Goal: Task Accomplishment & Management: Use online tool/utility

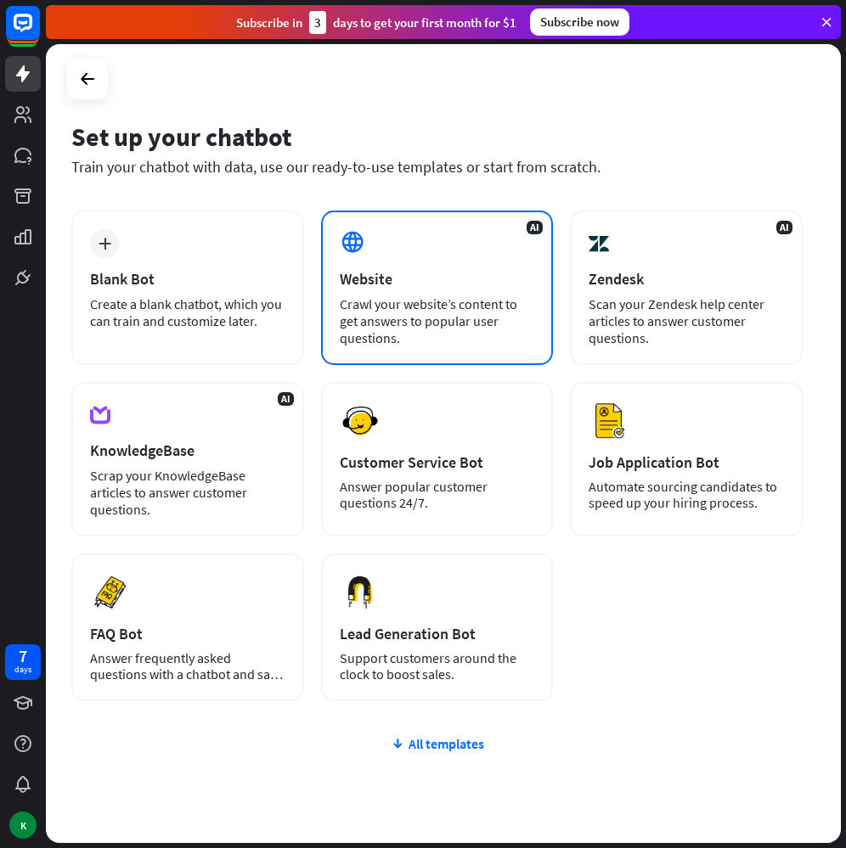
click at [365, 286] on div "Website" at bounding box center [437, 279] width 195 height 20
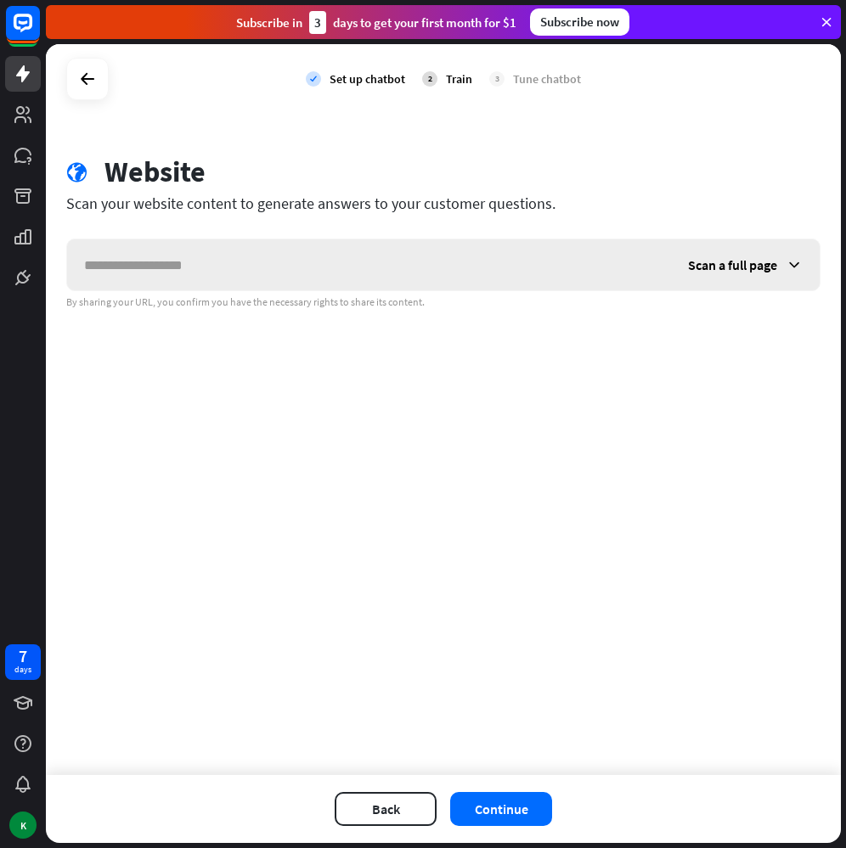
click at [350, 282] on input "text" at bounding box center [369, 264] width 604 height 51
type input "*"
type input "**********"
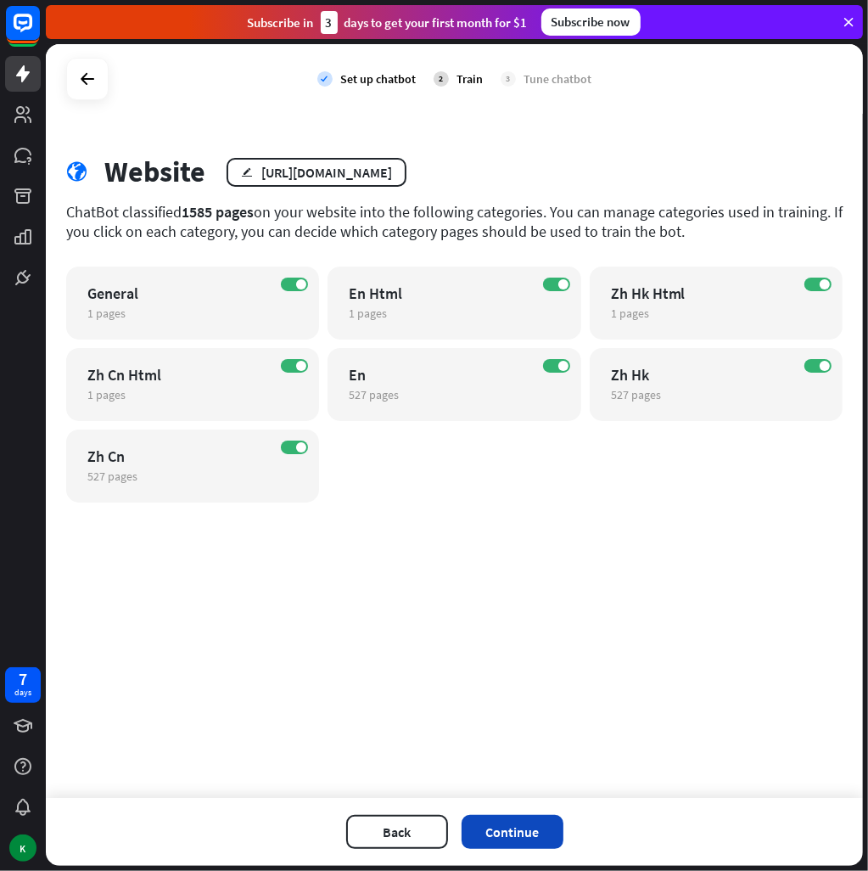
click at [529, 840] on button "Continue" at bounding box center [513, 832] width 102 height 34
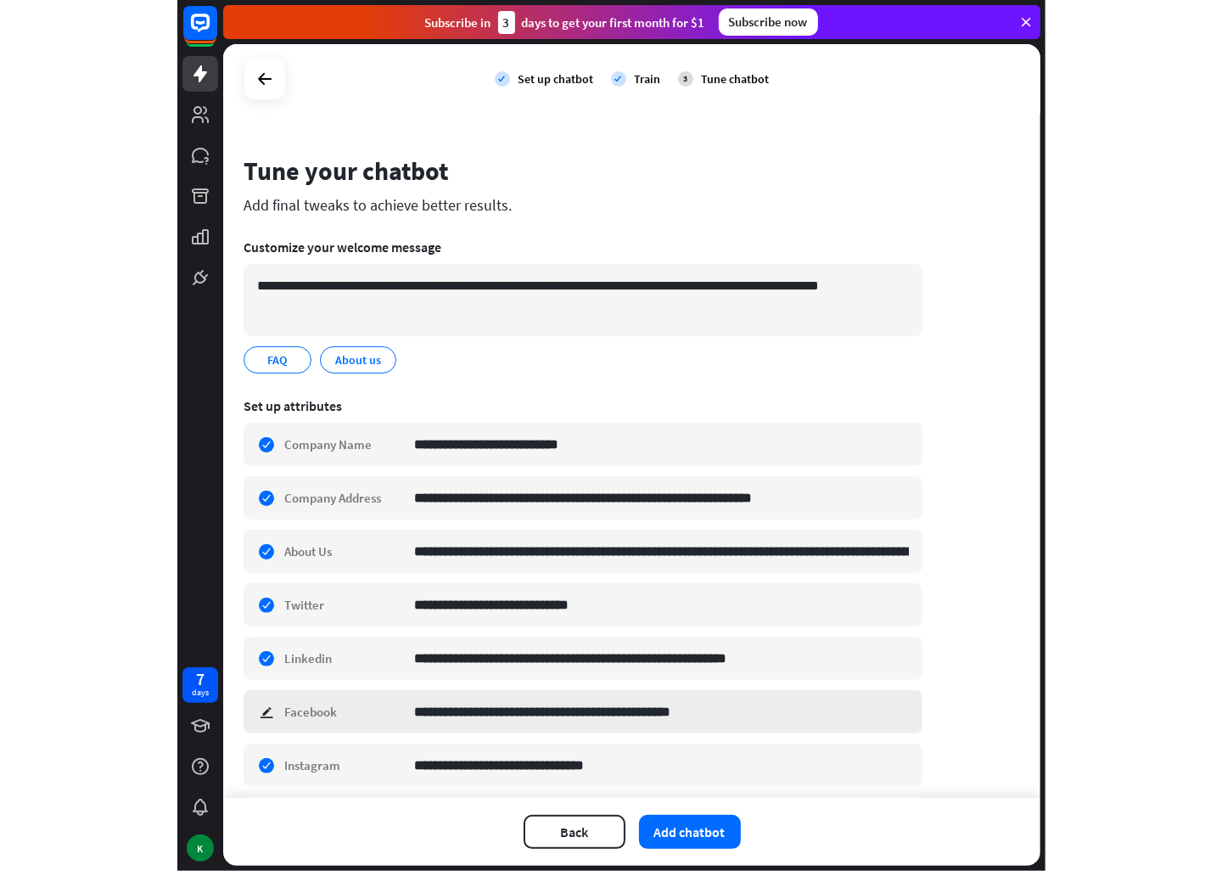
scroll to position [112, 0]
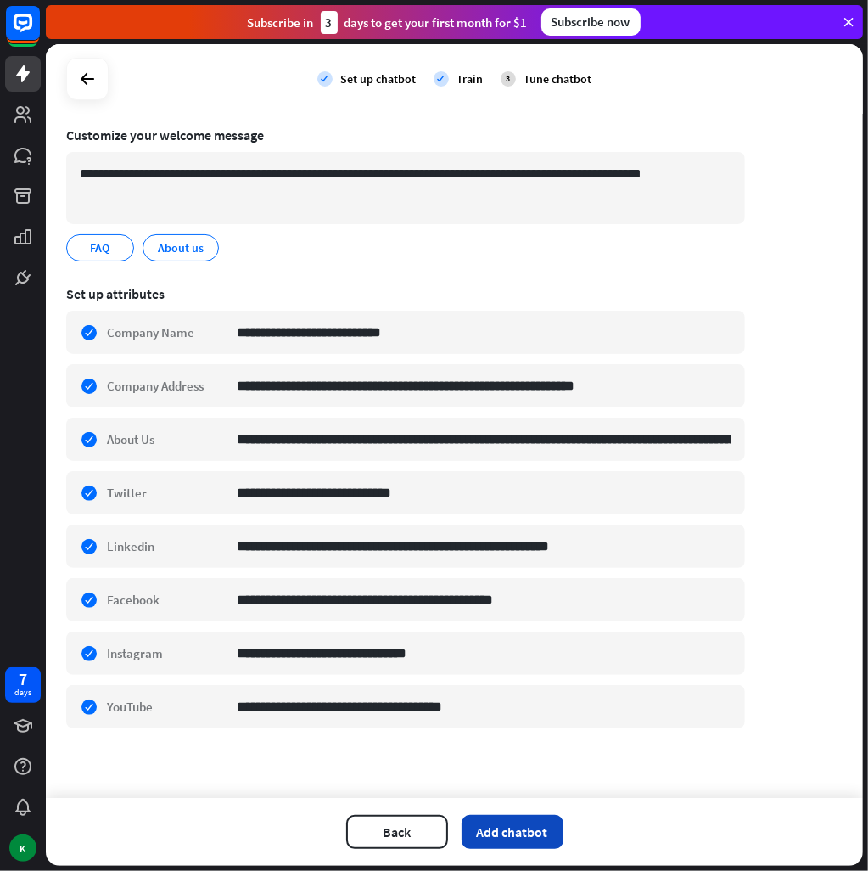
click at [523, 826] on button "Add chatbot" at bounding box center [513, 832] width 102 height 34
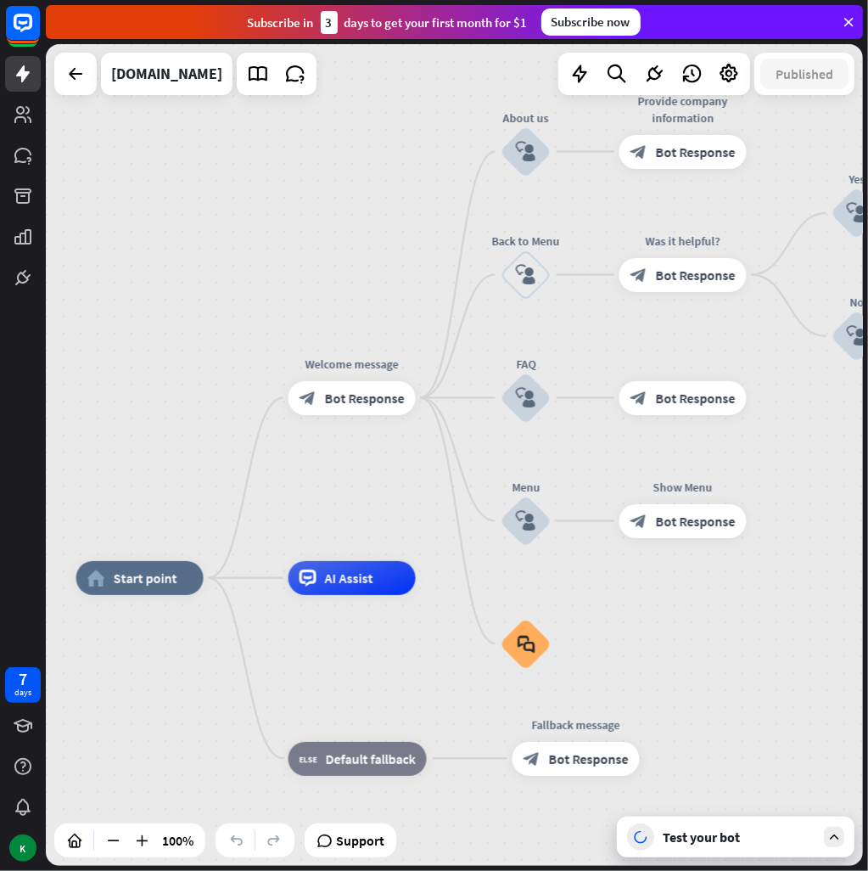
drag, startPoint x: 289, startPoint y: 298, endPoint x: 163, endPoint y: 409, distance: 167.8
click at [163, 409] on div "home_2 Start point Welcome message block_bot_response Bot Response About us blo…" at bounding box center [454, 455] width 817 height 822
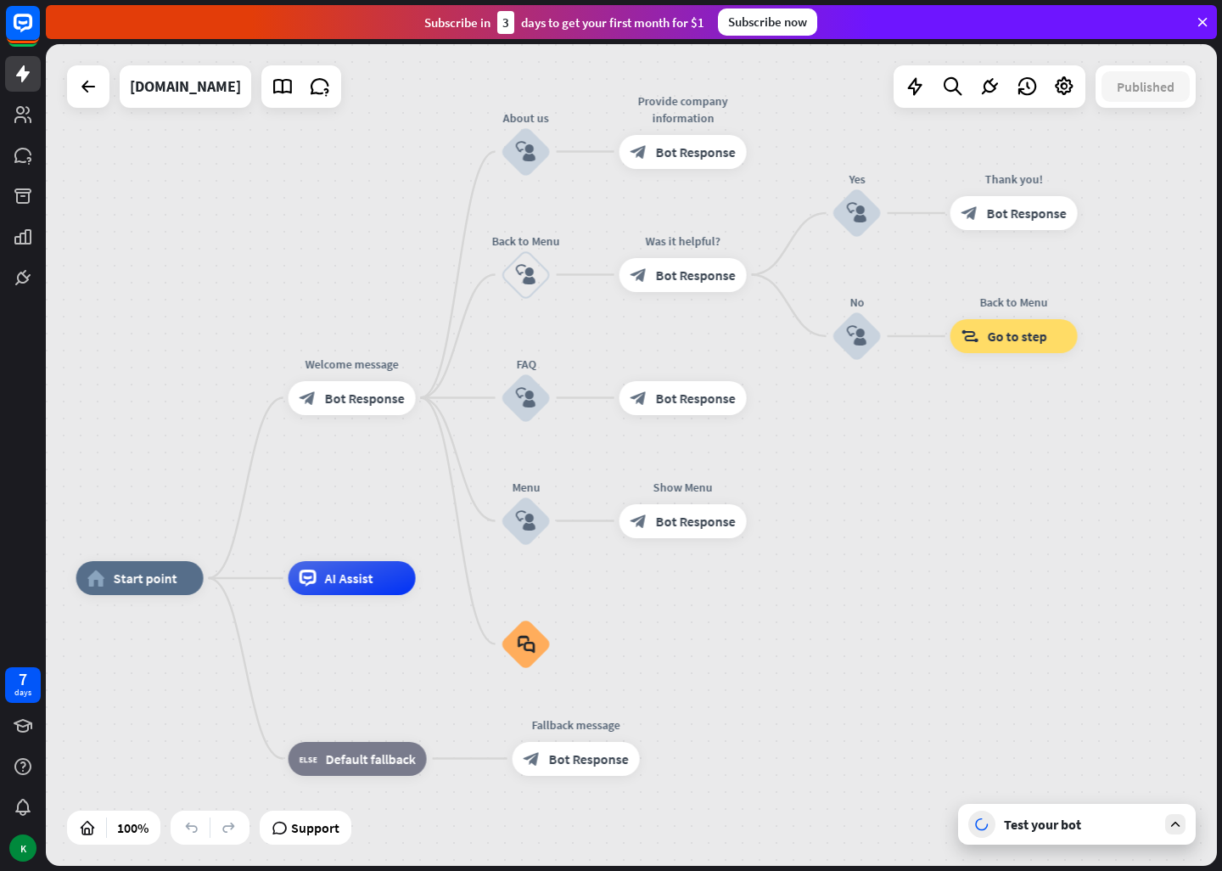
click at [845, 817] on icon at bounding box center [1175, 824] width 15 height 15
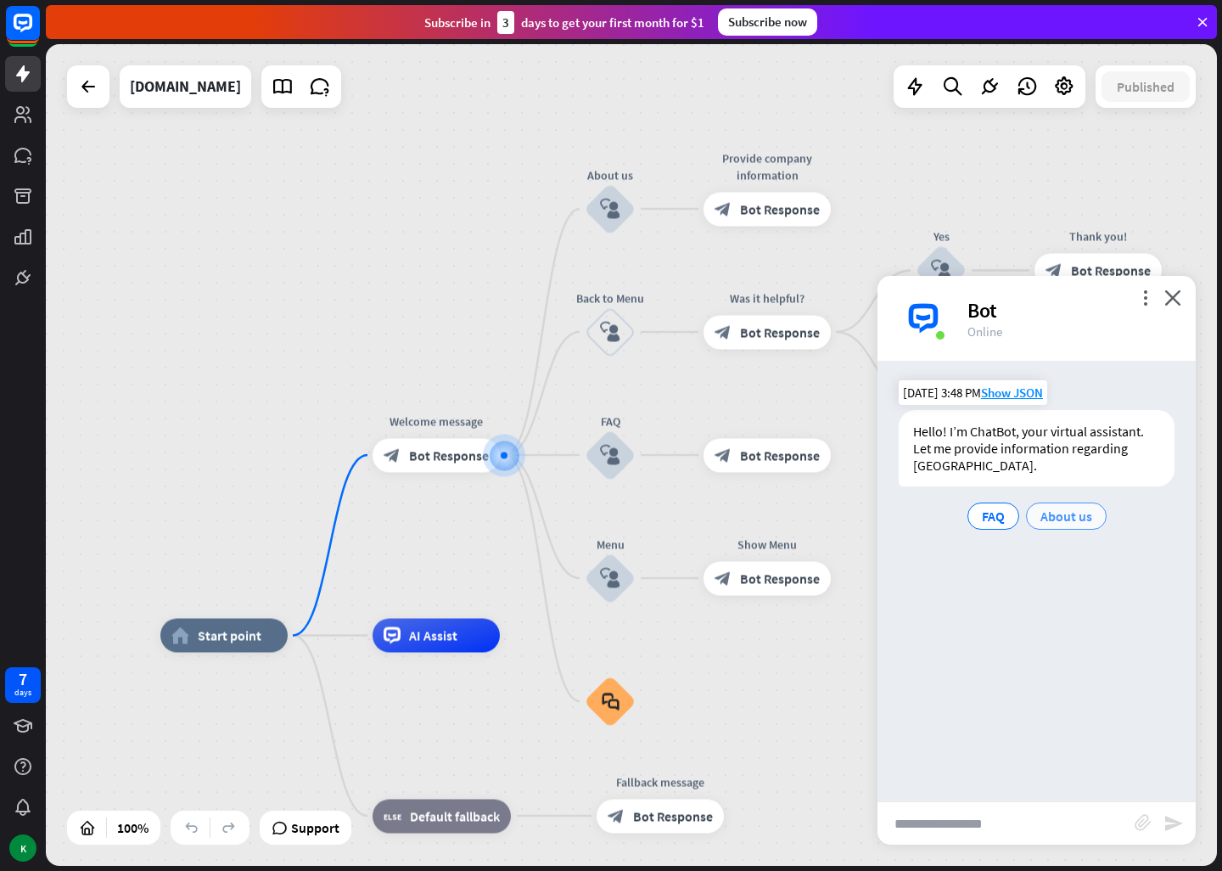
click at [845, 517] on span "About us" at bounding box center [1067, 516] width 52 height 17
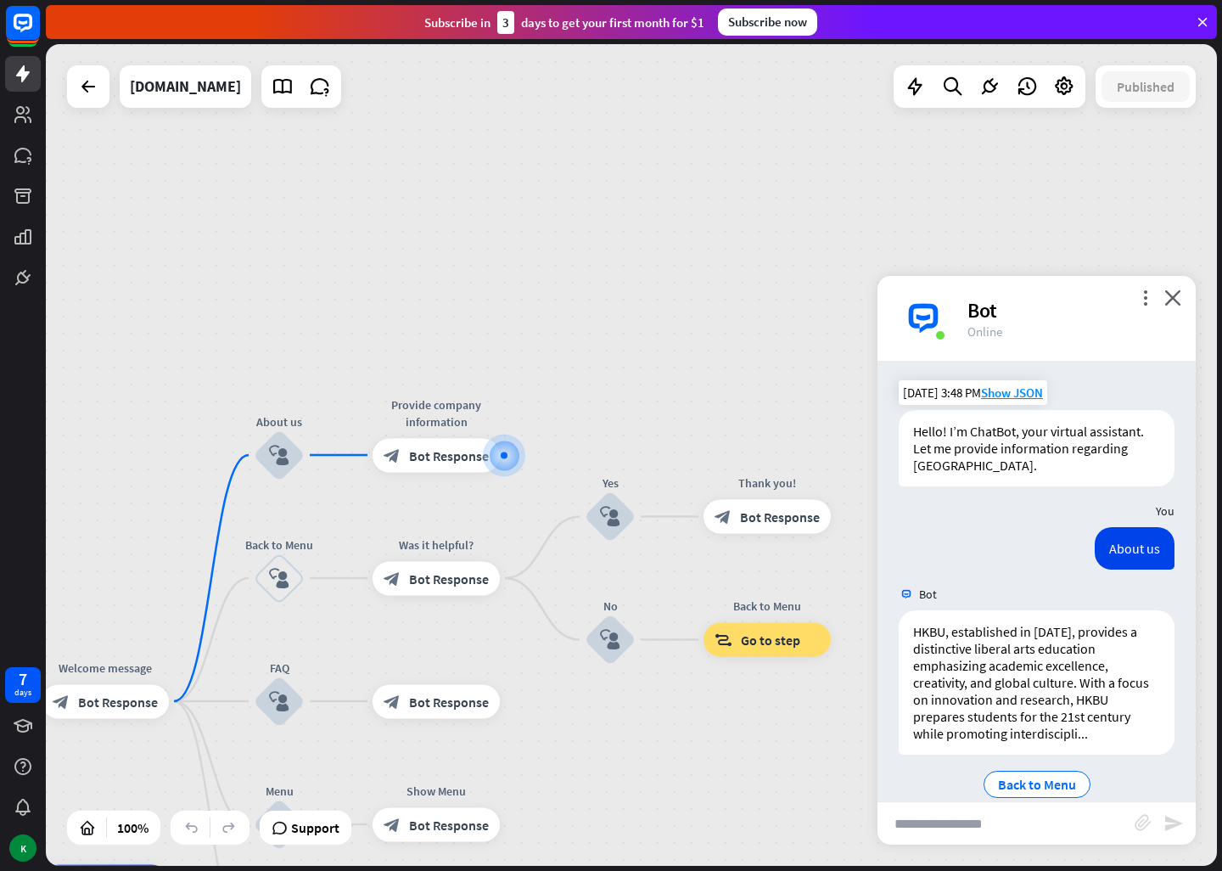
scroll to position [25, 0]
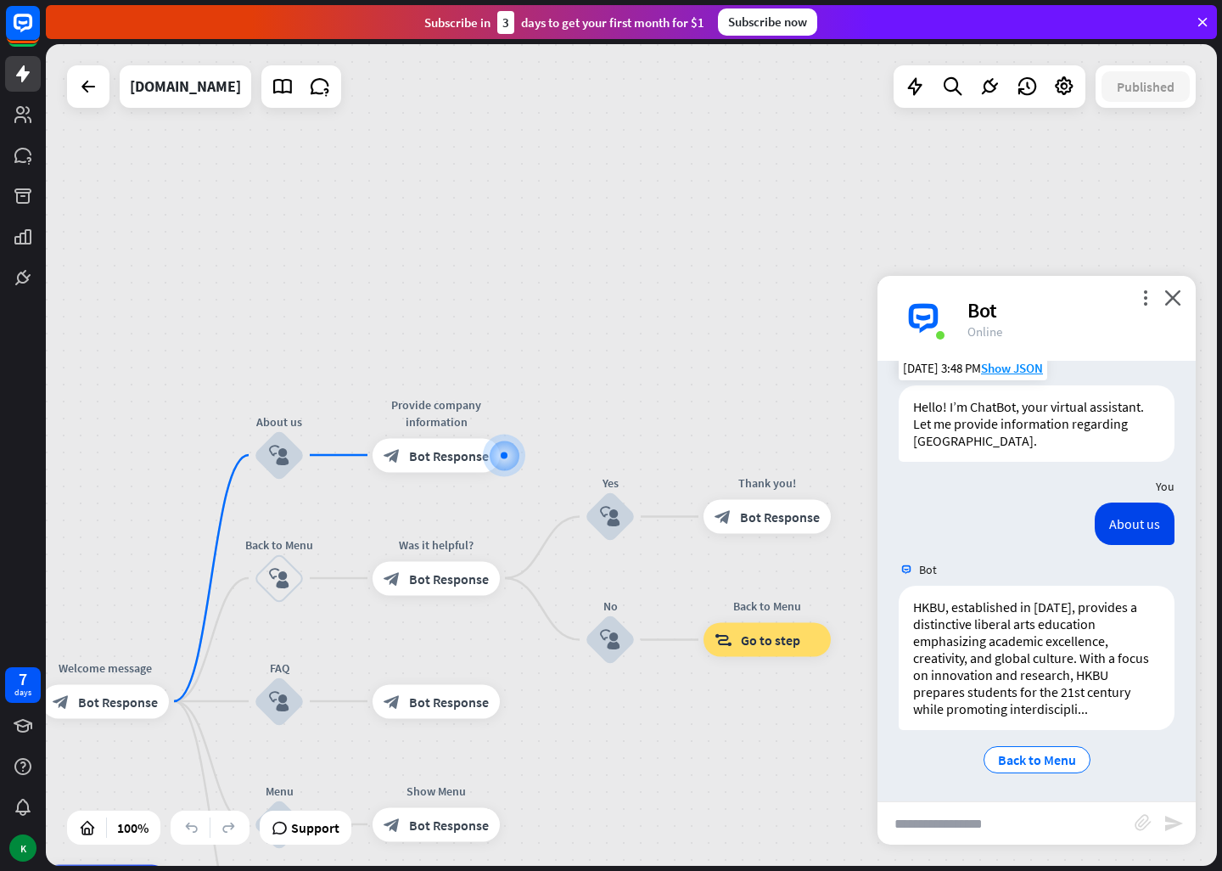
click at [845, 829] on input "text" at bounding box center [1006, 823] width 257 height 42
type input "**********"
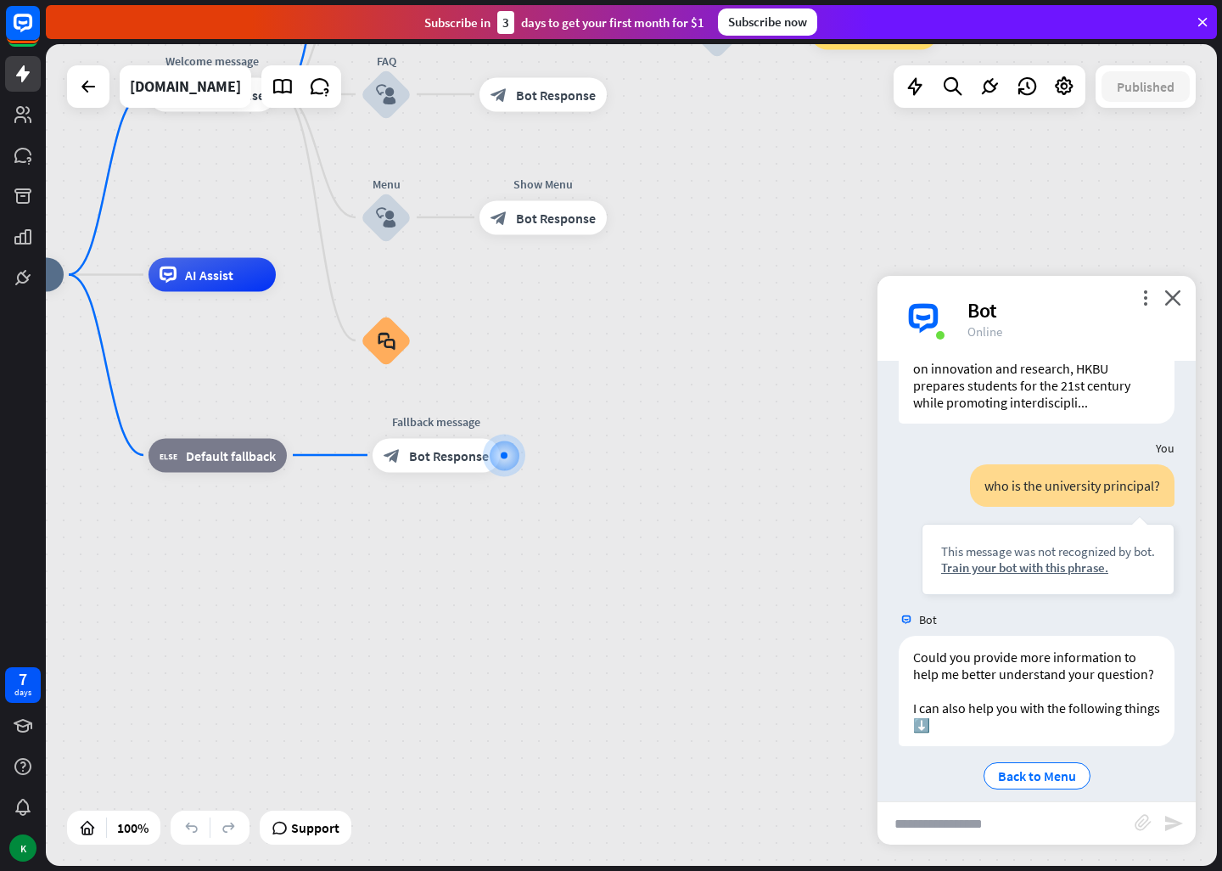
scroll to position [364, 0]
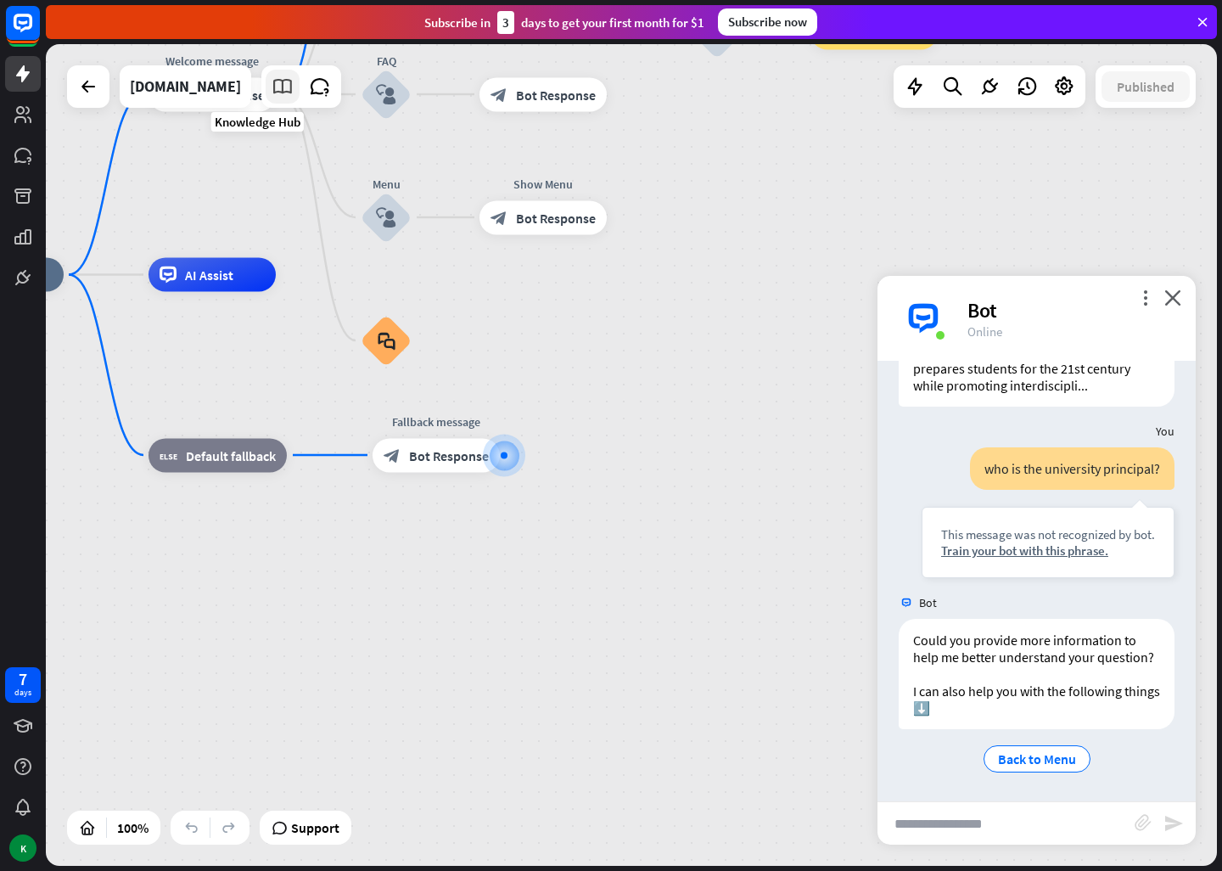
click at [266, 102] on link at bounding box center [283, 87] width 34 height 34
